Goal: Task Accomplishment & Management: Complete application form

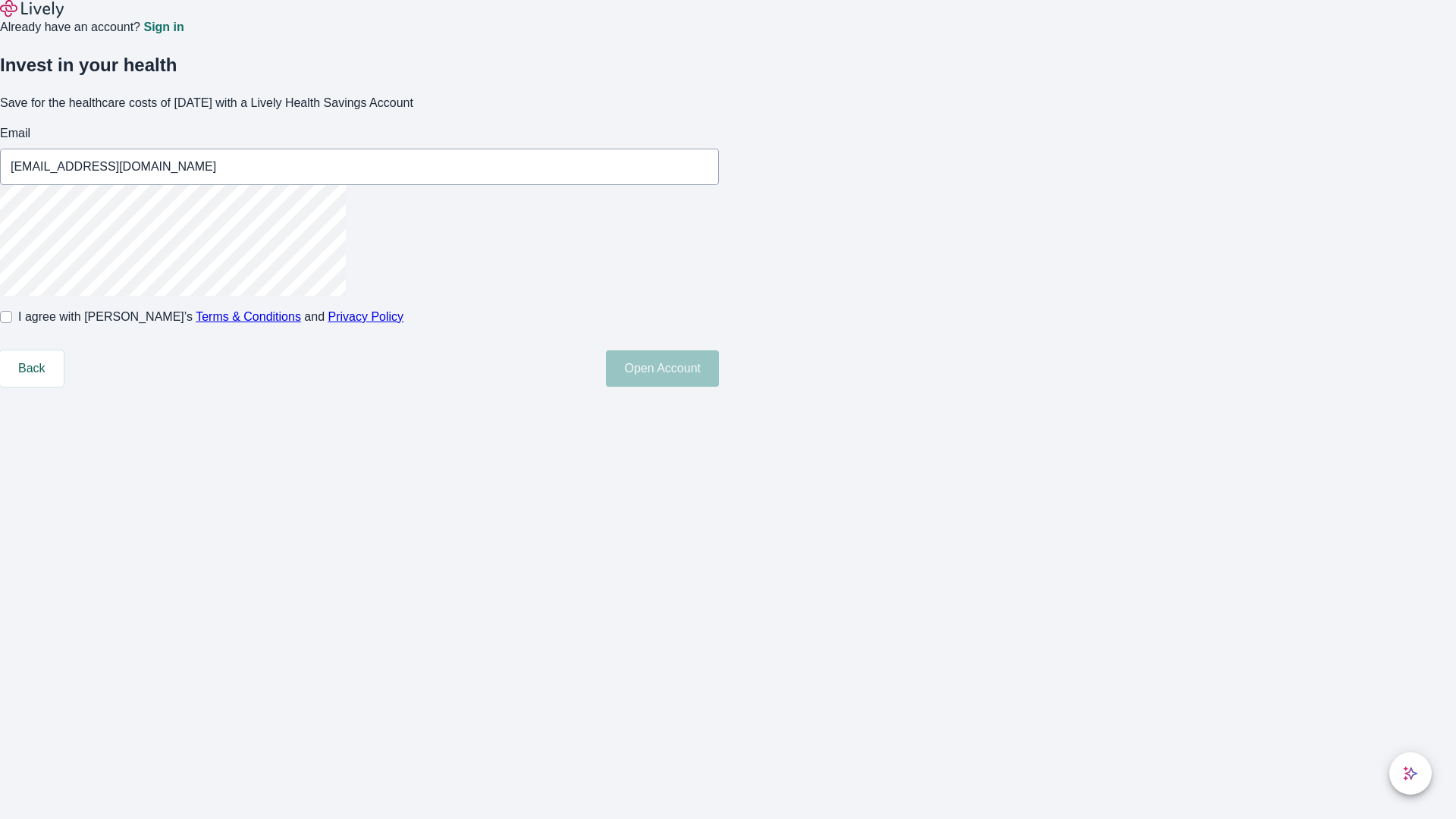
click at [13, 323] on input "I agree with Lively’s Terms & Conditions and Privacy Policy" at bounding box center [6, 317] width 13 height 13
checkbox input "true"
click at [718, 387] on button "Open Account" at bounding box center [662, 369] width 113 height 37
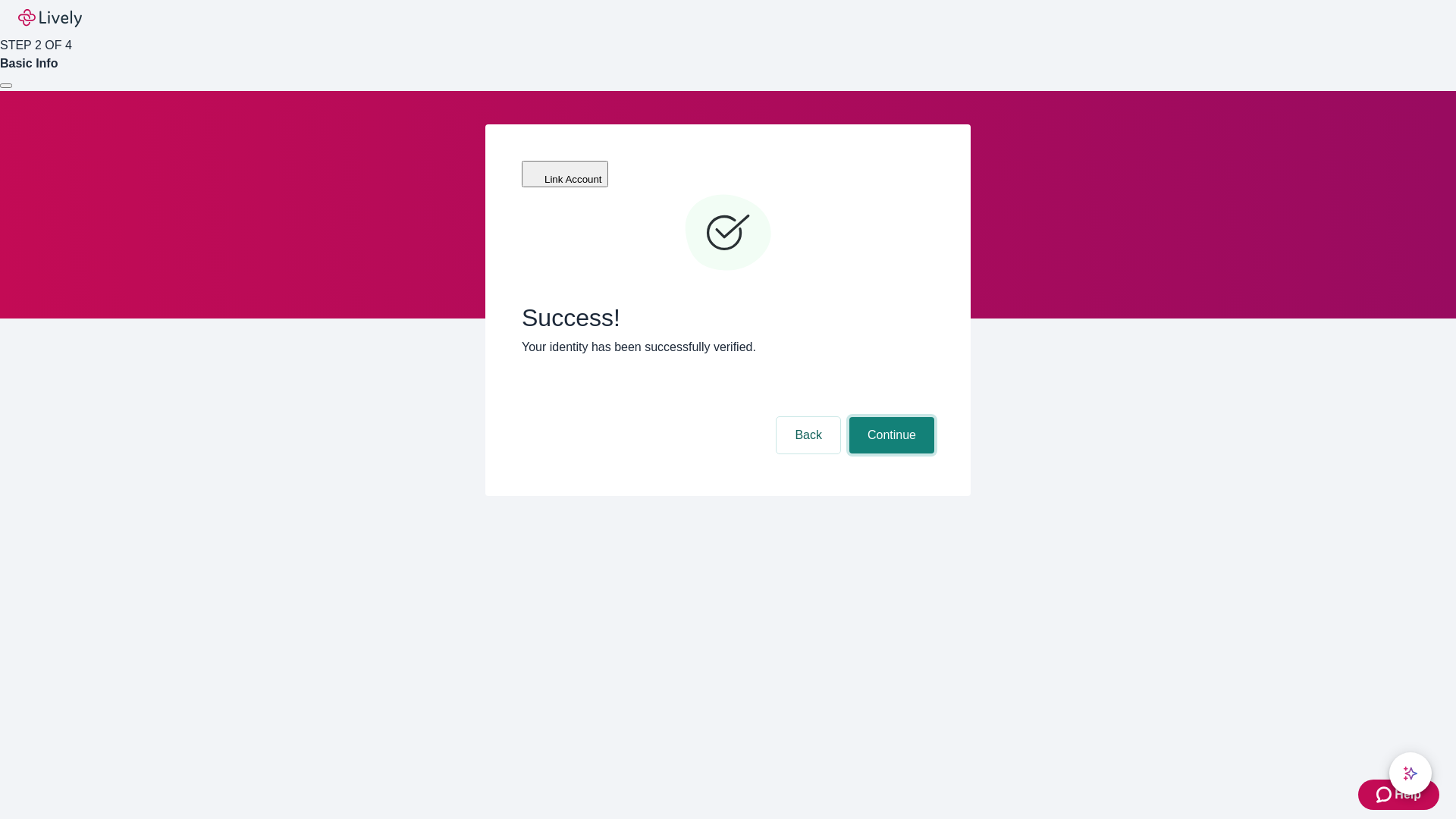
click at [890, 417] on button "Continue" at bounding box center [892, 435] width 85 height 37
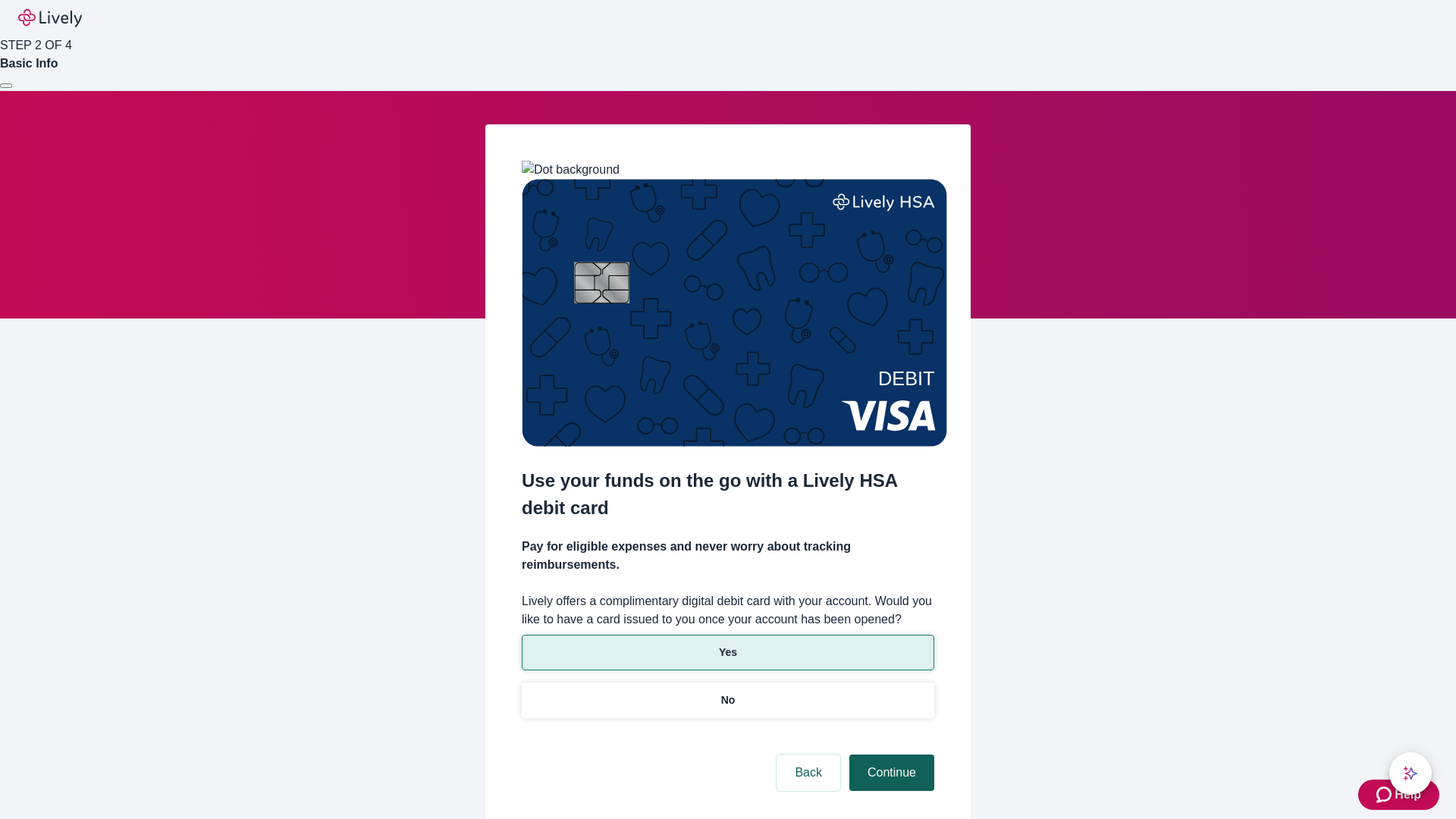
click at [727, 645] on p "Yes" at bounding box center [728, 653] width 18 height 16
click at [890, 755] on button "Continue" at bounding box center [892, 773] width 85 height 37
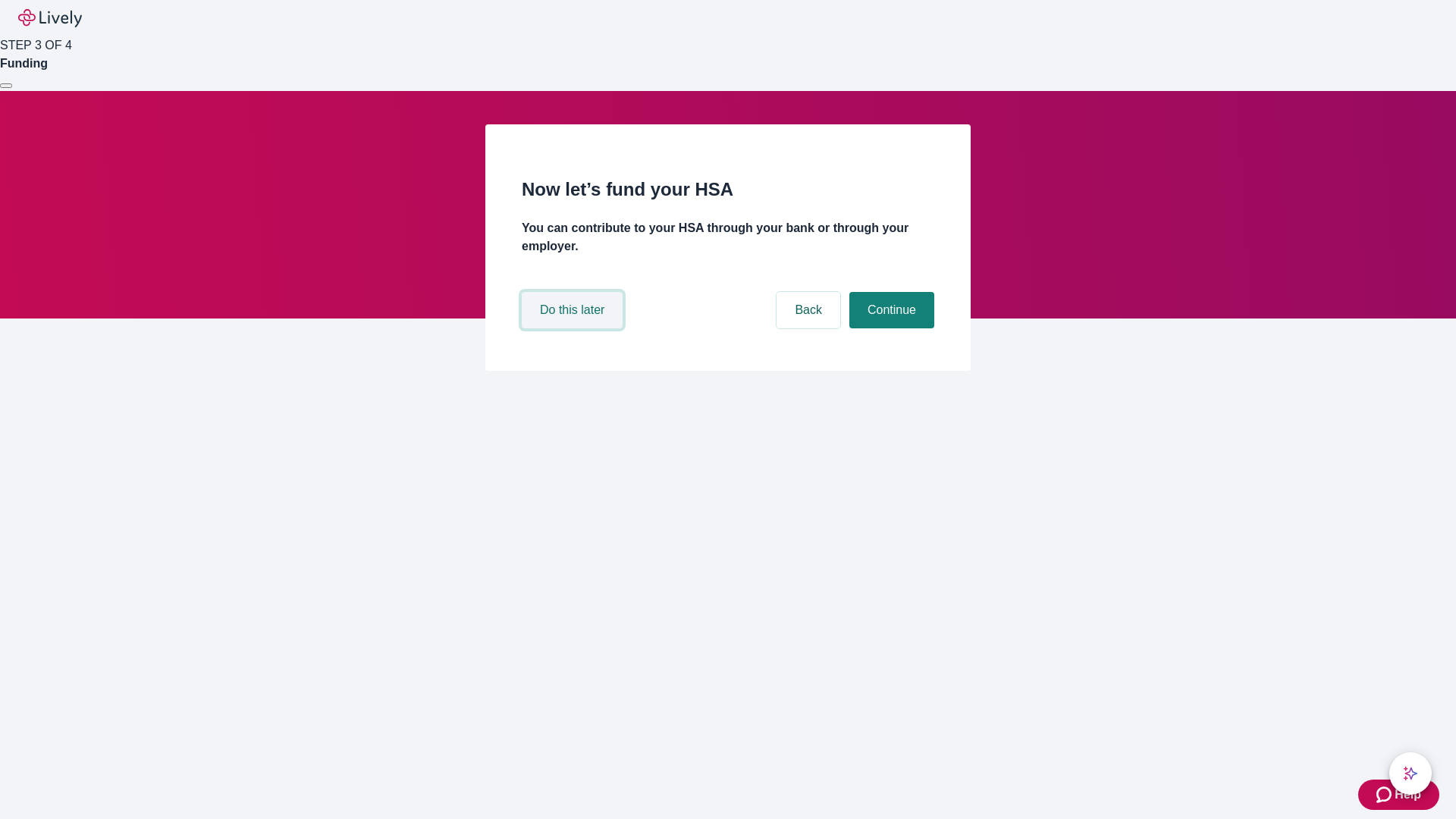
click at [574, 328] on button "Do this later" at bounding box center [571, 310] width 101 height 37
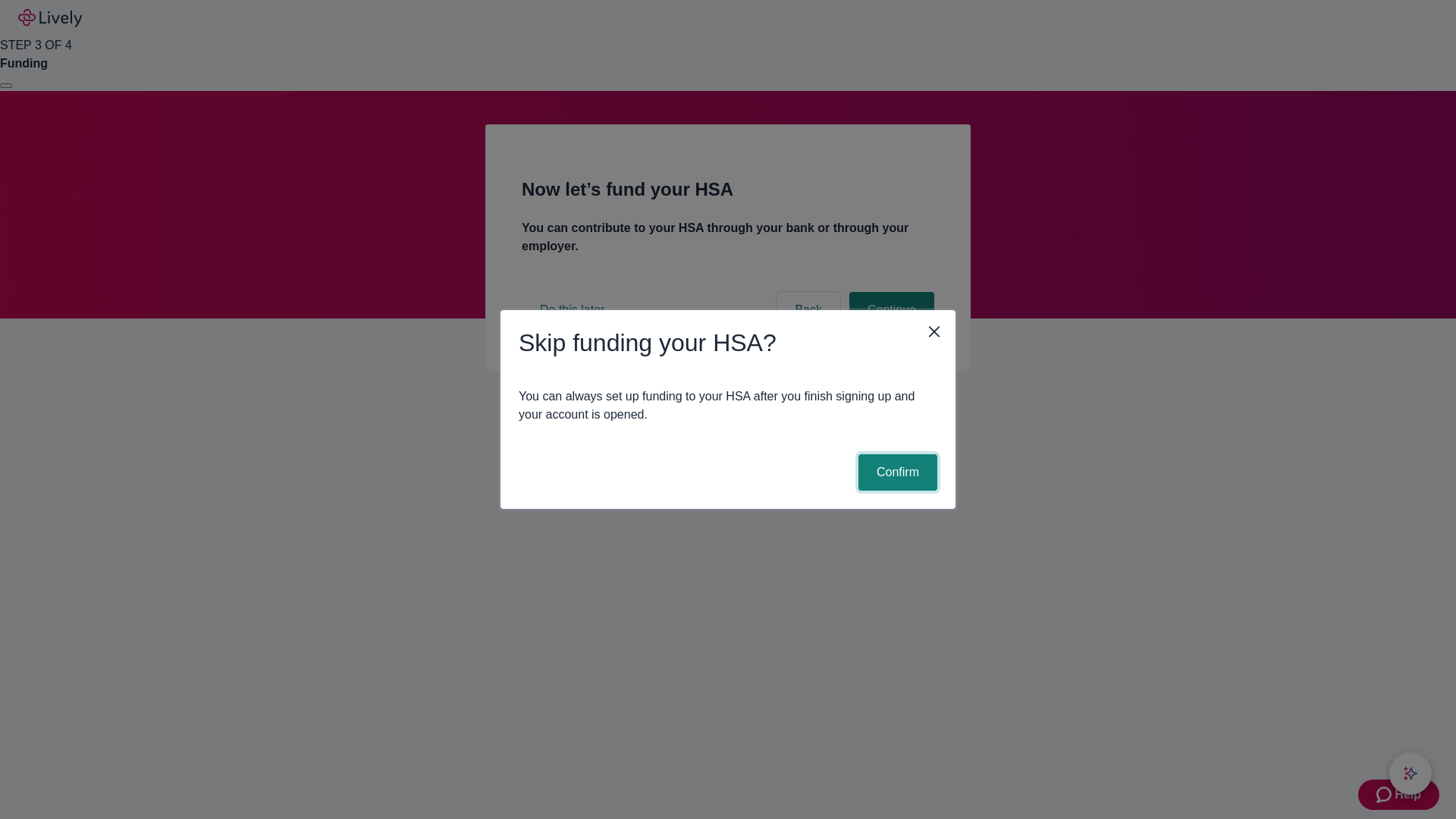
click at [895, 472] on button "Confirm" at bounding box center [898, 473] width 79 height 37
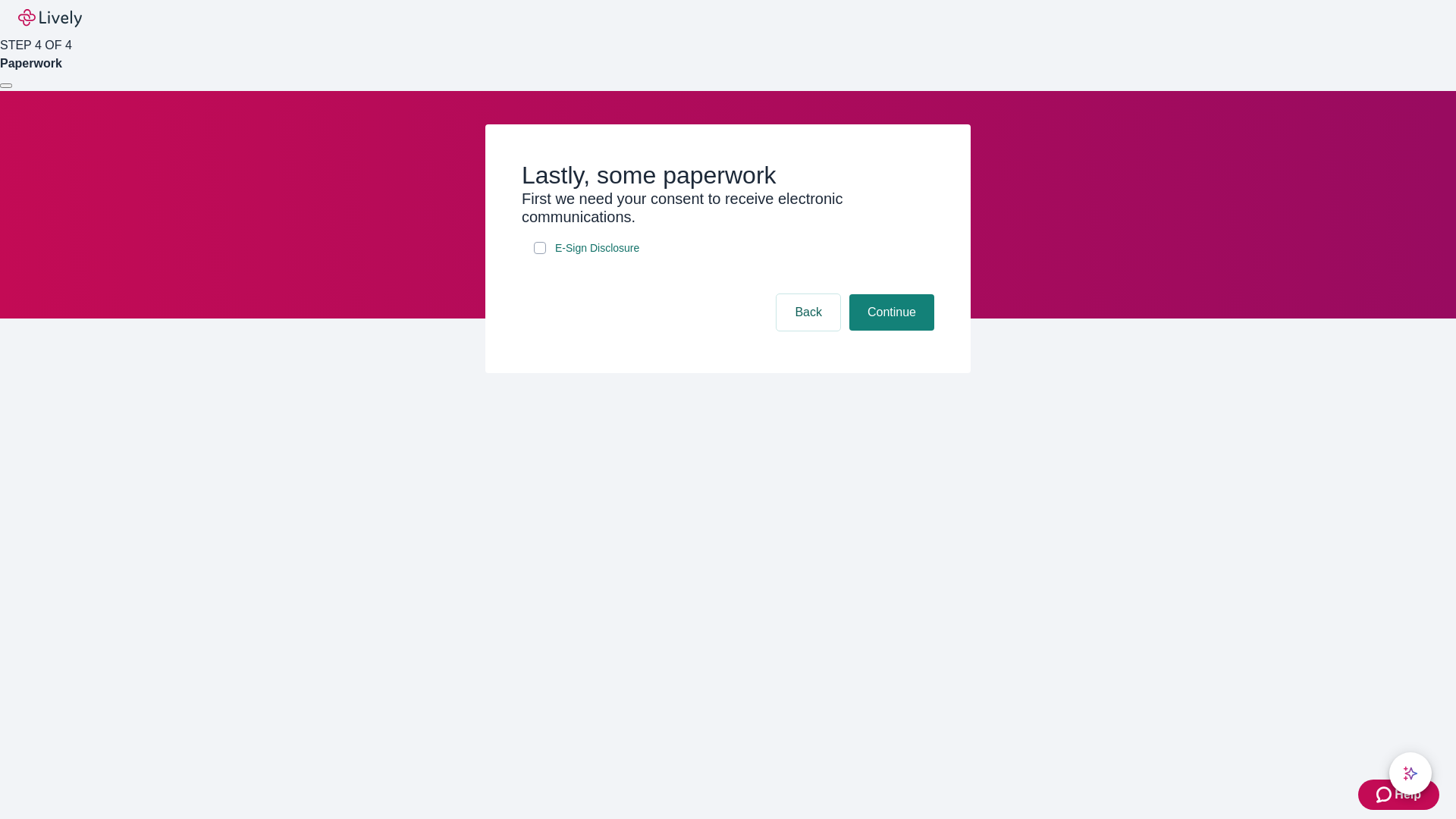
click at [540, 254] on input "E-Sign Disclosure" at bounding box center [540, 248] width 13 height 13
checkbox input "true"
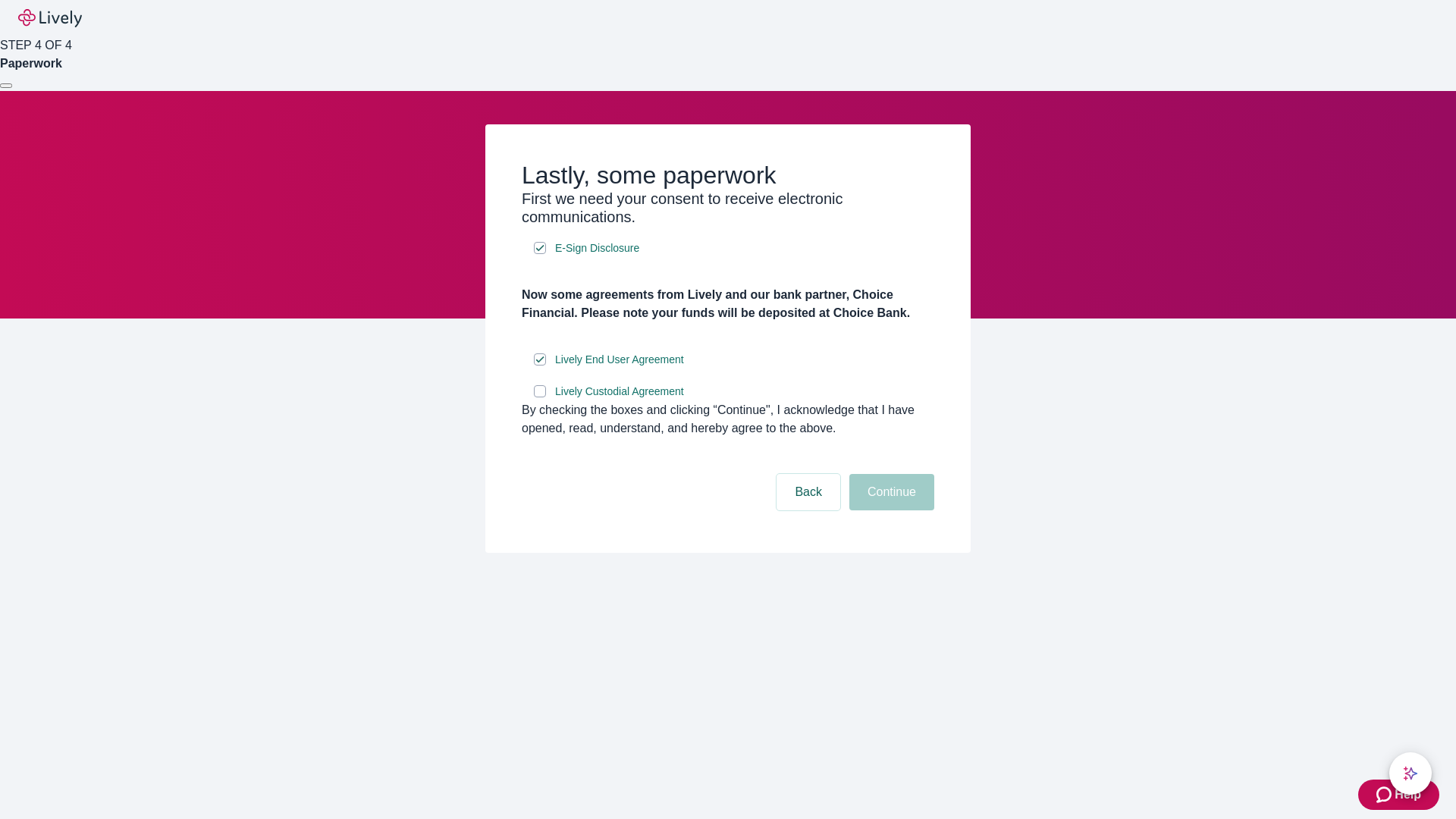
click at [540, 398] on input "Lively Custodial Agreement" at bounding box center [540, 391] width 13 height 13
checkbox input "true"
click at [890, 511] on button "Continue" at bounding box center [892, 492] width 85 height 37
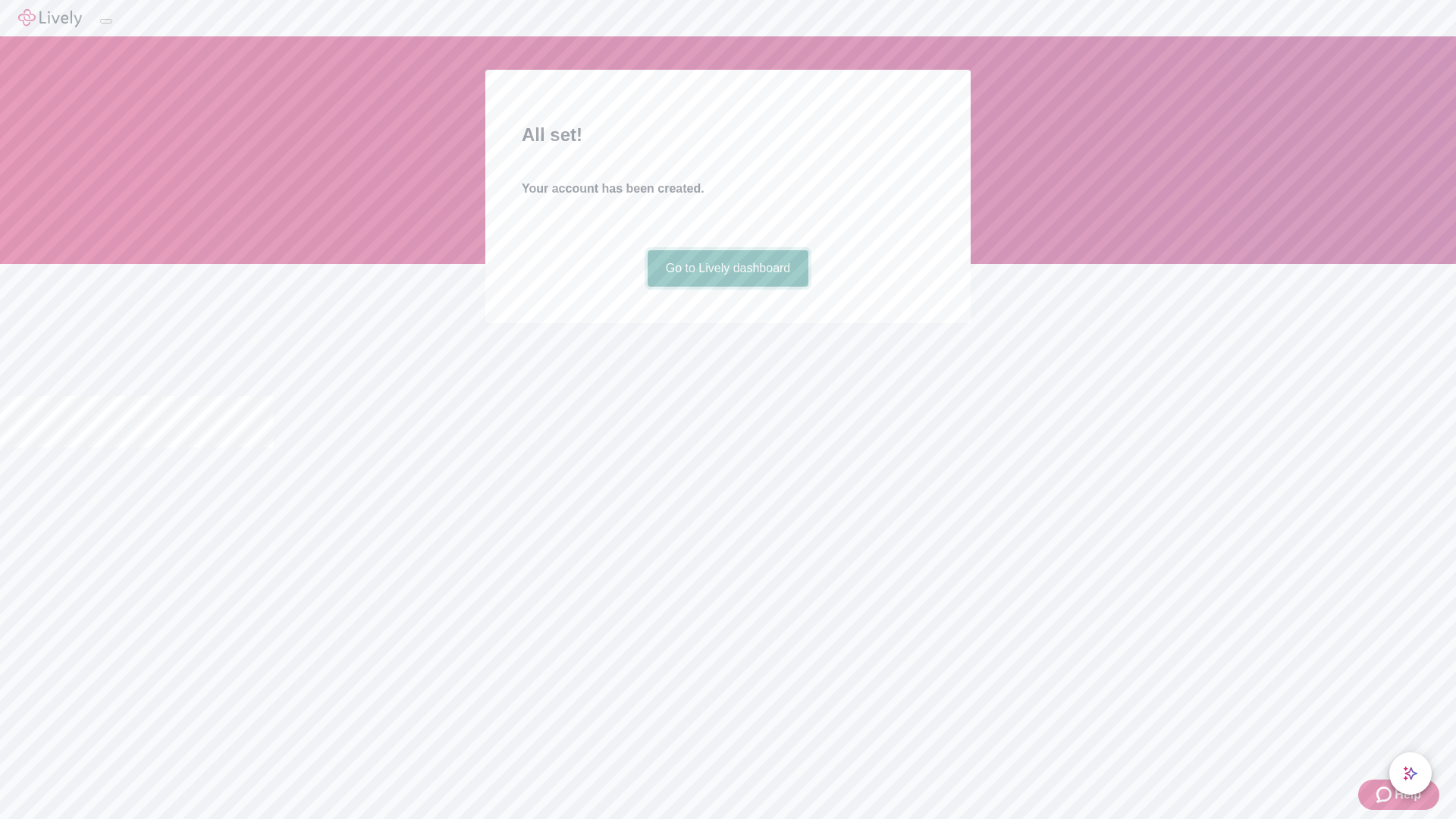
click at [727, 287] on link "Go to Lively dashboard" at bounding box center [728, 269] width 161 height 37
